Goal: Task Accomplishment & Management: Manage account settings

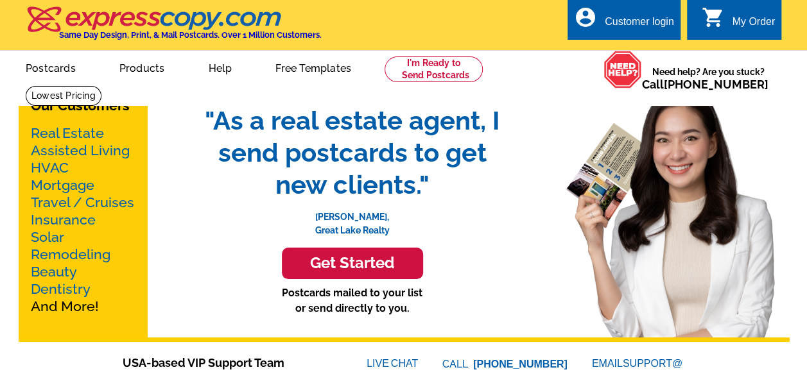
click at [656, 24] on div "Customer login" at bounding box center [639, 25] width 69 height 18
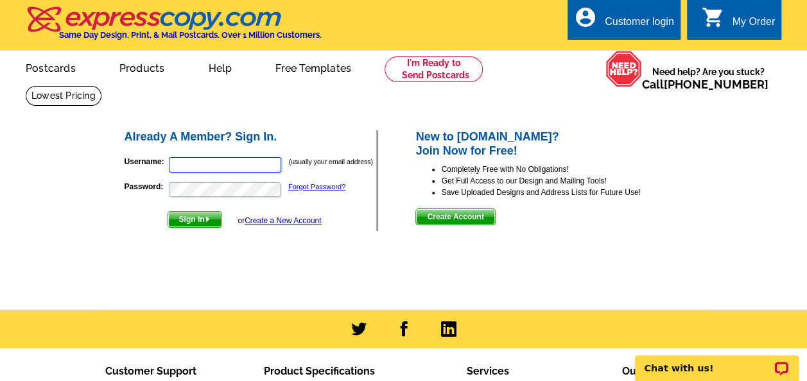
click at [231, 163] on input "Username:" at bounding box center [225, 164] width 112 height 15
type input "[EMAIL_ADDRESS][DOMAIN_NAME]"
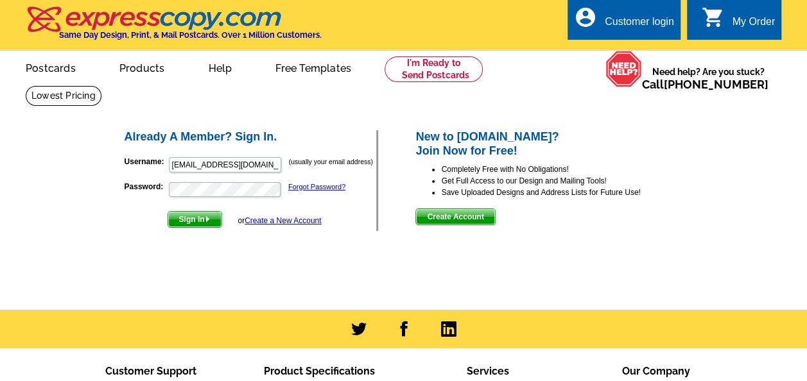
click at [190, 220] on span "Sign In" at bounding box center [194, 219] width 53 height 15
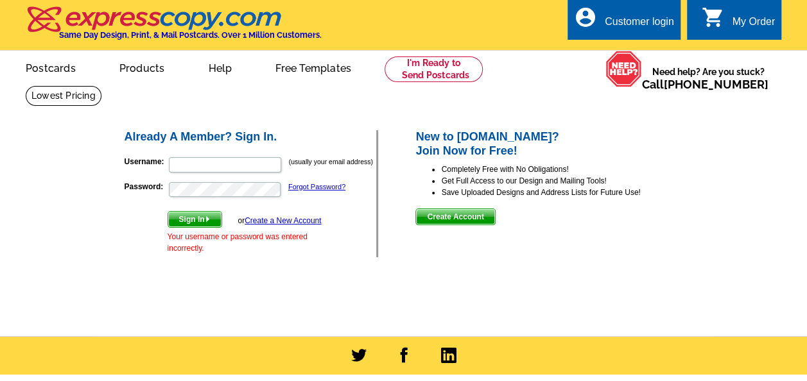
click at [207, 157] on form "Username: (usually your email address) Password: Forgot Password? Sign In or Cr…" at bounding box center [251, 202] width 252 height 104
click at [207, 159] on input "Username:" at bounding box center [225, 164] width 112 height 15
type input "[EMAIL_ADDRESS][DOMAIN_NAME]"
click at [182, 217] on span "Sign In" at bounding box center [194, 219] width 53 height 15
type input "[EMAIL_ADDRESS][DOMAIN_NAME]"
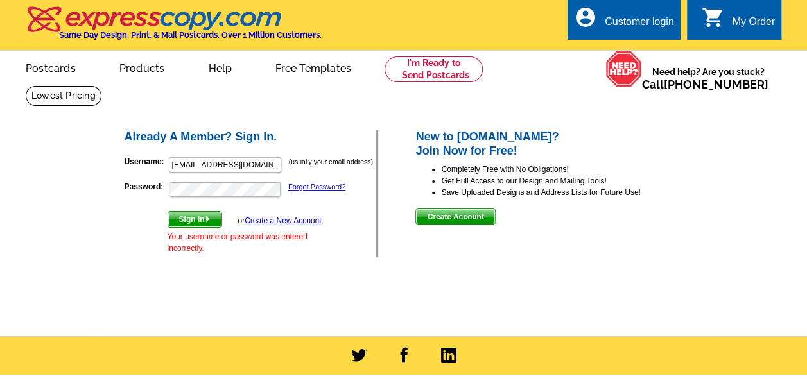
click at [195, 223] on span "Sign In" at bounding box center [194, 219] width 53 height 15
type input "[EMAIL_ADDRESS][DOMAIN_NAME]"
click at [79, 193] on main "Already A Member? Sign In. Username: [EMAIL_ADDRESS][DOMAIN_NAME] (usually your…" at bounding box center [403, 210] width 807 height 251
click at [188, 220] on span "Sign In" at bounding box center [194, 219] width 53 height 15
type input "[EMAIL_ADDRESS][DOMAIN_NAME]"
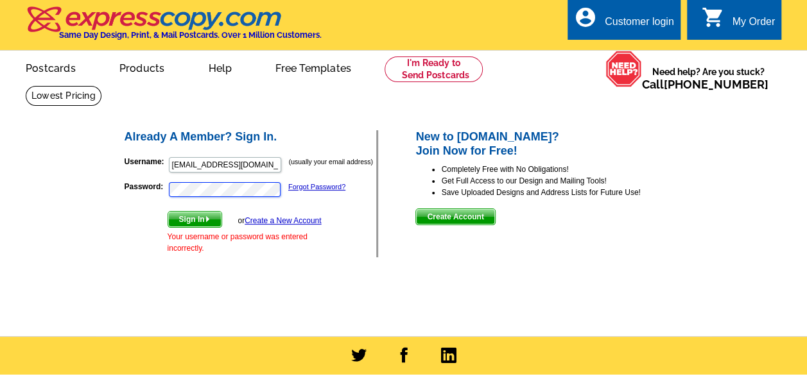
click at [155, 199] on form "Username: [EMAIL_ADDRESS][DOMAIN_NAME] (usually your email address) Password: F…" at bounding box center [251, 202] width 252 height 104
click at [168, 211] on button "Sign In" at bounding box center [195, 219] width 55 height 17
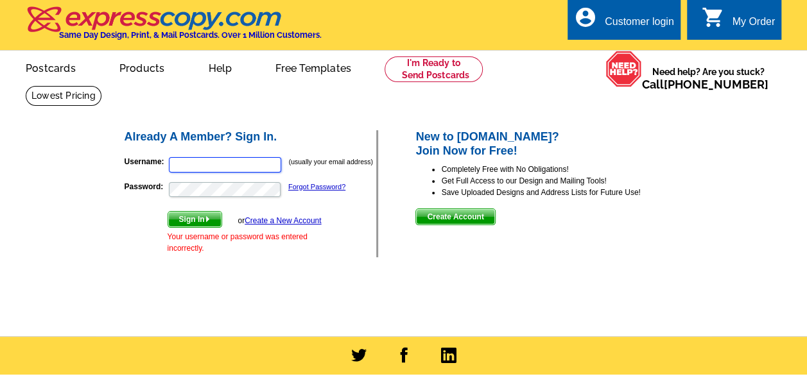
type input "[EMAIL_ADDRESS][DOMAIN_NAME]"
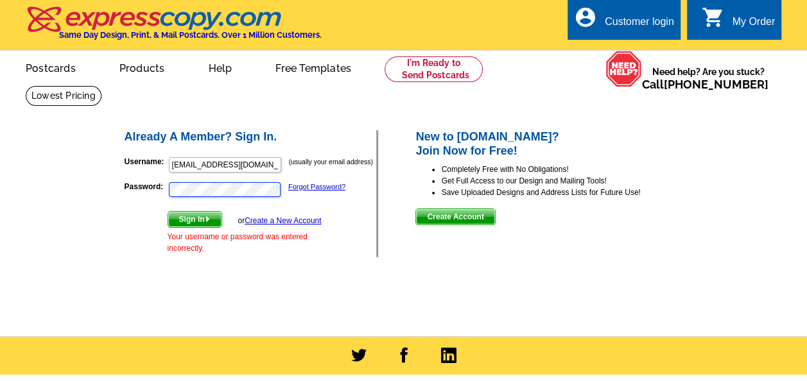
click at [129, 195] on p "Password: Forgot Password?" at bounding box center [251, 189] width 252 height 17
click at [114, 222] on div "Already A Member? Sign In. Username: [EMAIL_ADDRESS][DOMAIN_NAME] (usually your…" at bounding box center [405, 193] width 615 height 181
click at [116, 192] on div "Already A Member? Sign In. Username: [EMAIL_ADDRESS][DOMAIN_NAME] (usually your…" at bounding box center [405, 193] width 615 height 181
click at [312, 173] on p "Username: [EMAIL_ADDRESS][DOMAIN_NAME] (usually your email address)" at bounding box center [251, 165] width 252 height 18
click at [244, 198] on p "Password: Forgot Password?" at bounding box center [251, 189] width 252 height 17
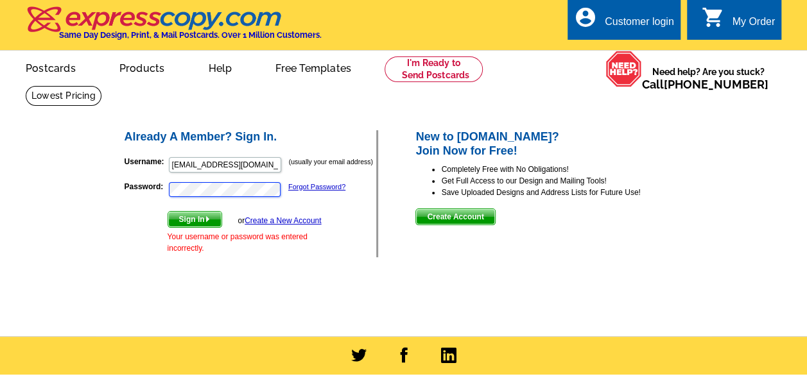
click at [153, 184] on p "Password: Forgot Password?" at bounding box center [251, 189] width 252 height 17
click at [184, 223] on span "Sign In" at bounding box center [194, 219] width 53 height 15
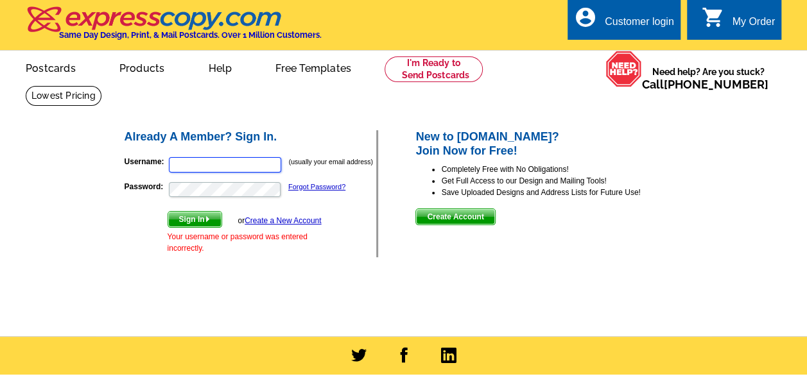
type input "[EMAIL_ADDRESS][DOMAIN_NAME]"
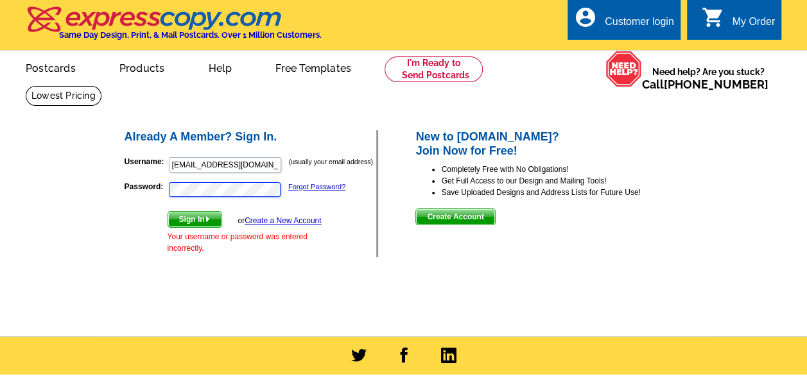
click at [112, 195] on div "Already A Member? Sign In. Username: [EMAIL_ADDRESS][DOMAIN_NAME] (usually your…" at bounding box center [405, 193] width 615 height 181
click at [168, 211] on button "Sign In" at bounding box center [195, 219] width 55 height 17
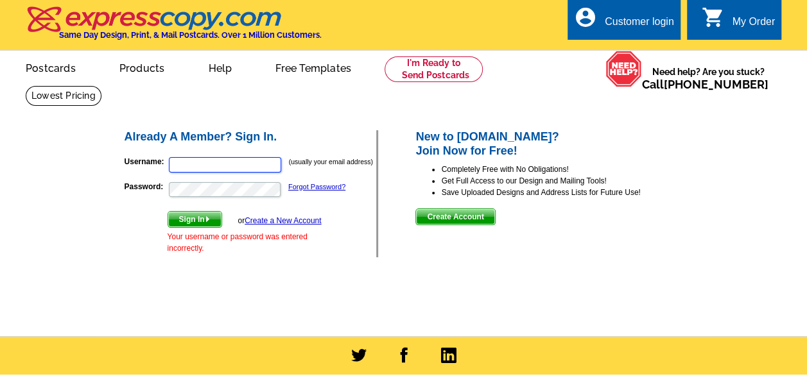
type input "[EMAIL_ADDRESS][DOMAIN_NAME]"
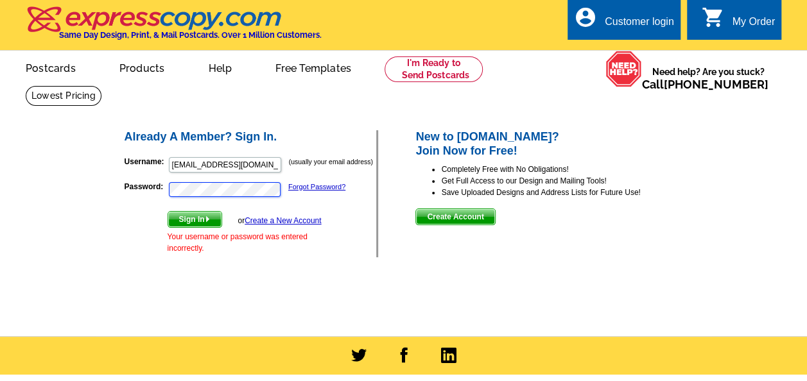
click at [132, 189] on p "Password: Forgot Password?" at bounding box center [251, 189] width 252 height 17
click at [168, 211] on button "Sign In" at bounding box center [195, 219] width 55 height 17
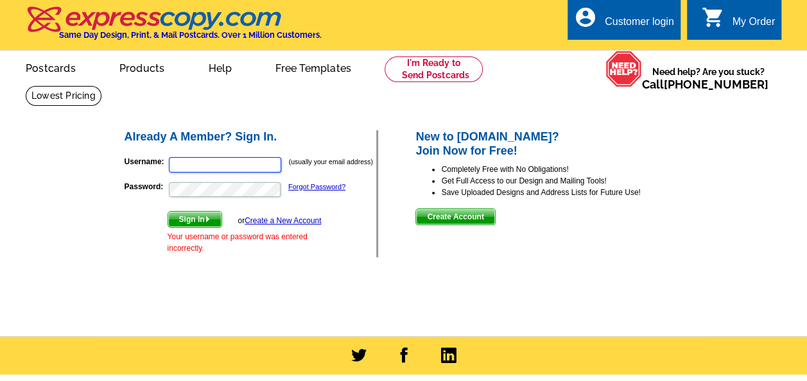
type input "[EMAIL_ADDRESS][DOMAIN_NAME]"
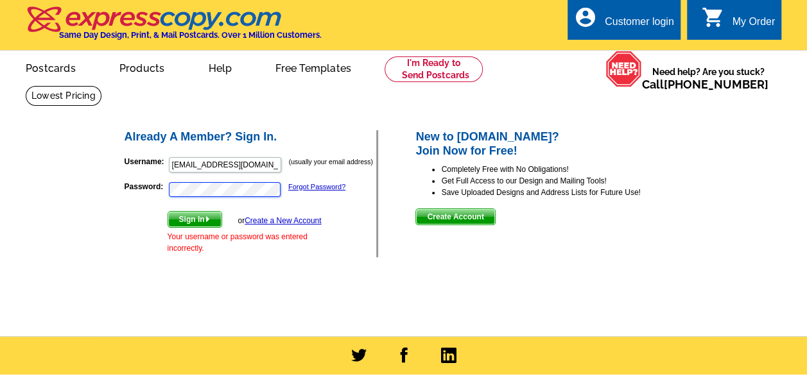
click at [69, 180] on main "Already A Member? Sign In. Username: [EMAIL_ADDRESS][DOMAIN_NAME] (usually your…" at bounding box center [403, 210] width 807 height 251
click at [168, 211] on button "Sign In" at bounding box center [195, 219] width 55 height 17
